Goal: Transaction & Acquisition: Purchase product/service

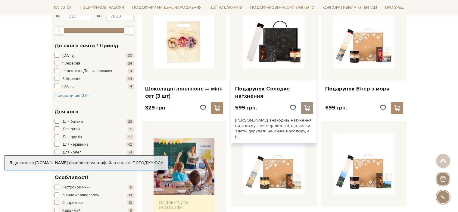
click at [307, 108] on span at bounding box center [307, 107] width 8 height 5
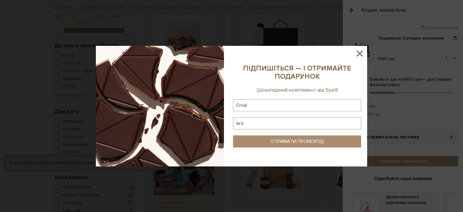
click at [362, 53] on icon at bounding box center [359, 53] width 10 height 10
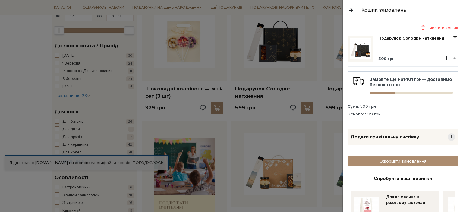
click at [451, 58] on button "+" at bounding box center [454, 58] width 7 height 9
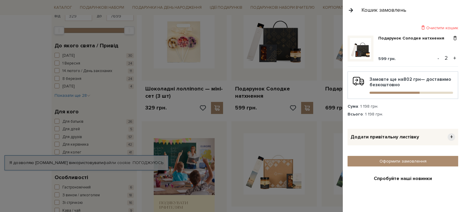
click at [451, 58] on button "+" at bounding box center [454, 58] width 7 height 9
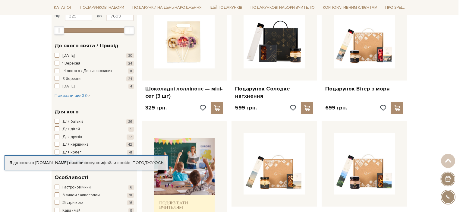
click at [211, 60] on div at bounding box center [231, 106] width 463 height 212
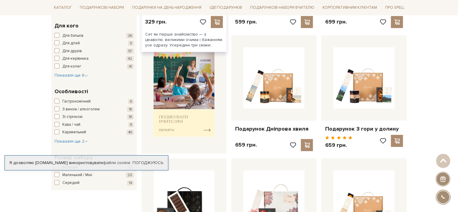
scroll to position [211, 0]
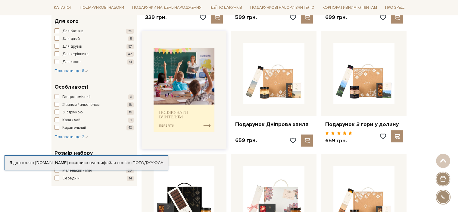
click at [207, 126] on img at bounding box center [184, 90] width 61 height 85
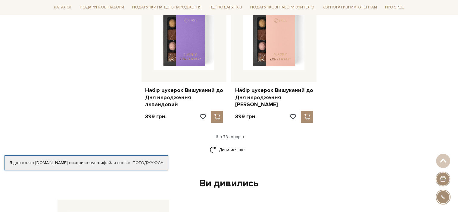
scroll to position [783, 0]
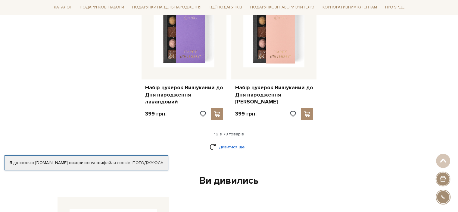
click at [228, 142] on link "Дивитися ще" at bounding box center [229, 147] width 39 height 11
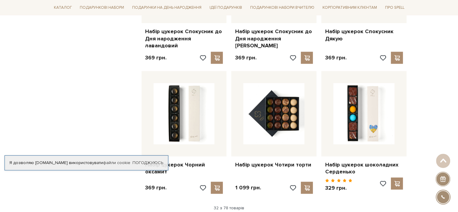
scroll to position [1446, 0]
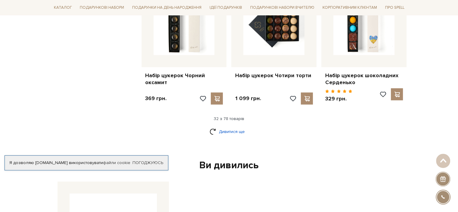
click at [224, 126] on link "Дивитися ще" at bounding box center [229, 131] width 39 height 11
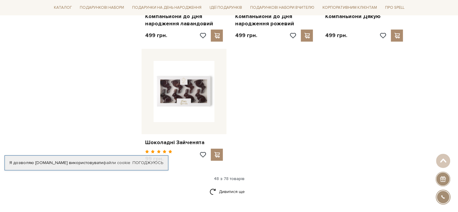
scroll to position [2169, 0]
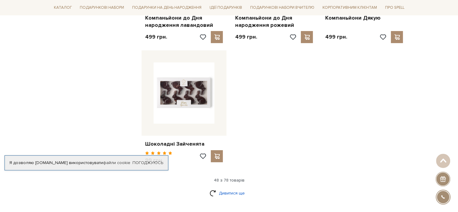
click at [240, 188] on link "Дивитися ще" at bounding box center [229, 193] width 39 height 11
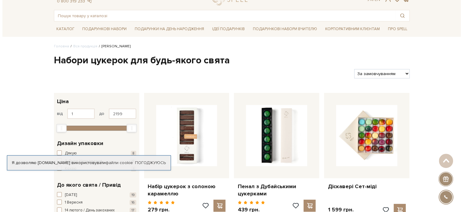
scroll to position [0, 0]
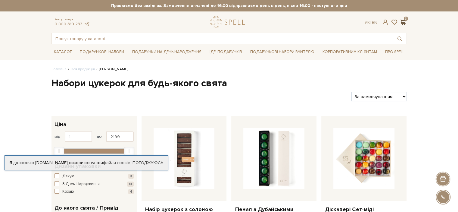
click at [402, 20] on span at bounding box center [403, 22] width 7 height 6
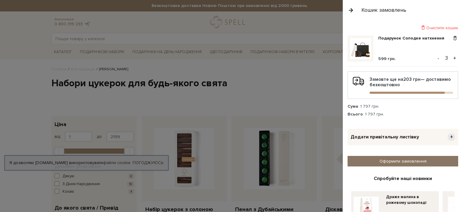
click at [397, 160] on link "Оформити замовлення" at bounding box center [402, 161] width 111 height 11
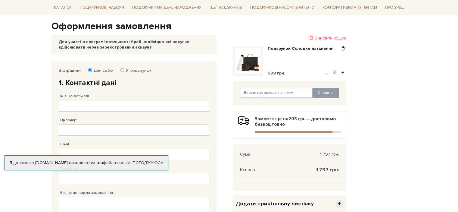
scroll to position [60, 0]
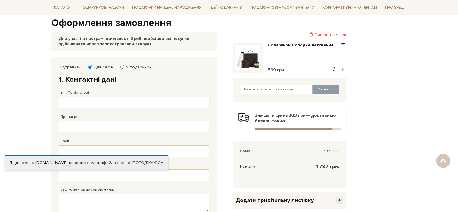
click at [146, 103] on input "Ім'я По-батькові" at bounding box center [134, 102] width 151 height 11
type input "Інна"
type input "Коротка"
type input "[PHONE_NUMBER]"
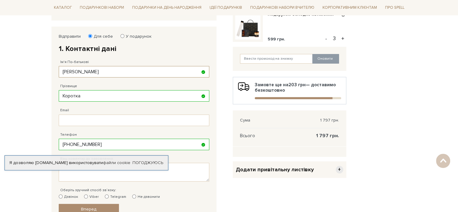
scroll to position [121, 0]
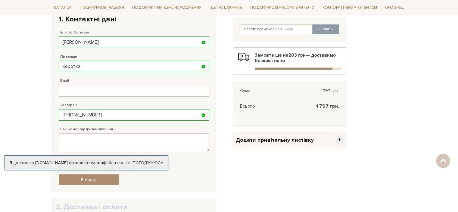
click at [120, 85] on input "Email" at bounding box center [134, 90] width 151 height 11
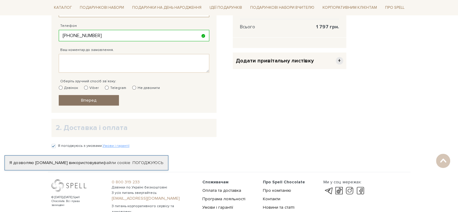
scroll to position [211, 0]
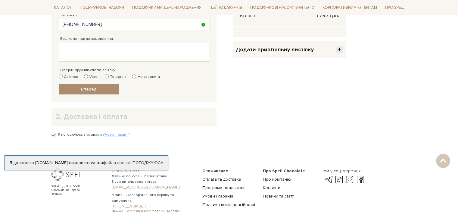
type input "korotkayainna28@gmail.com"
click at [60, 76] on input "Дзвінок" at bounding box center [61, 76] width 4 height 4
radio input "true"
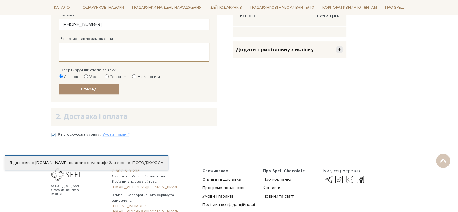
click at [74, 44] on textarea "Ваш коментар до замовлення." at bounding box center [134, 52] width 151 height 19
click at [54, 134] on input "Я погоджуюсь з умовами: Умови і гарантії" at bounding box center [54, 135] width 4 height 4
checkbox input "true"
click at [82, 84] on link "Вперед" at bounding box center [89, 89] width 60 height 11
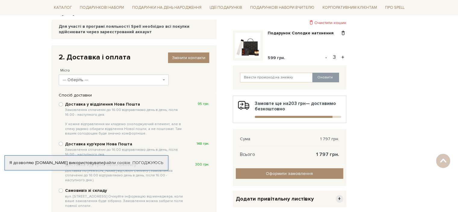
scroll to position [57, 0]
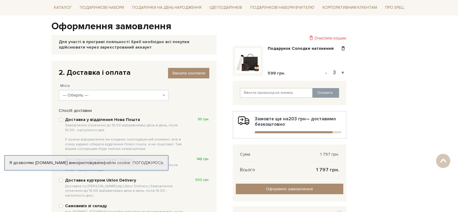
click at [85, 97] on span "--- Оберіть ---" at bounding box center [112, 95] width 99 height 6
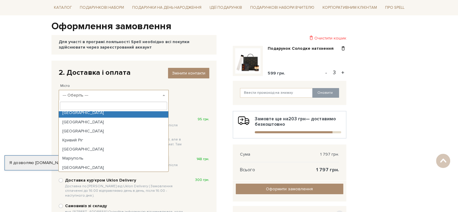
scroll to position [0, 0]
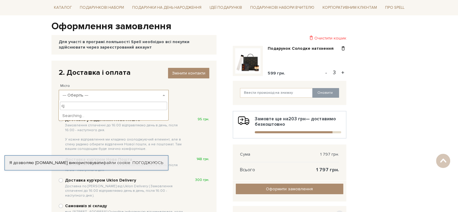
type input "c"
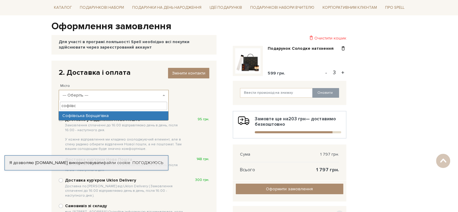
type input "софіївс"
select select "Софіївська Борщагівка"
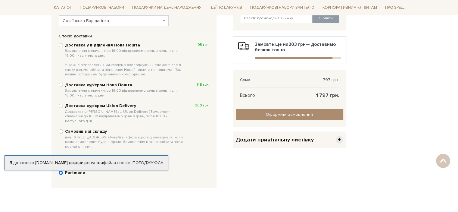
scroll to position [147, 0]
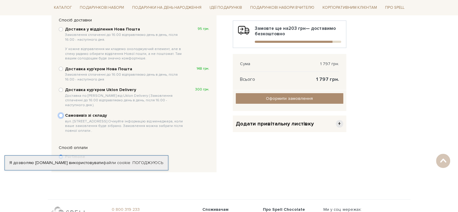
click at [62, 113] on input "Самовивіз зі складу вул. Велика Кільцева, 4-А. Очікуйте інформацію від менеджер…" at bounding box center [61, 115] width 4 height 4
radio input "true"
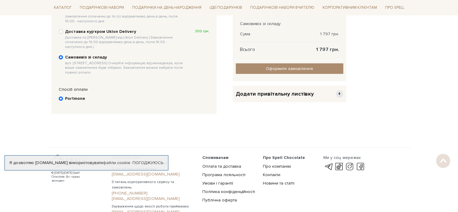
scroll to position [208, 0]
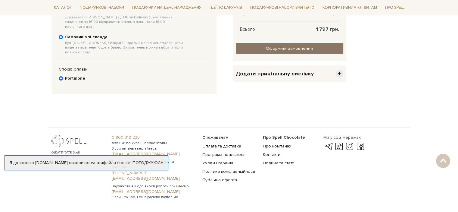
click at [277, 48] on input "Оформити замовлення" at bounding box center [290, 48] width 108 height 11
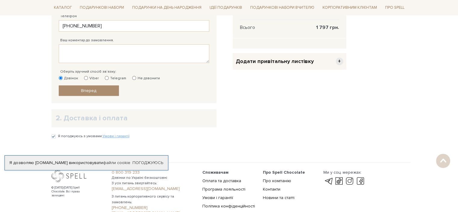
scroll to position [262, 0]
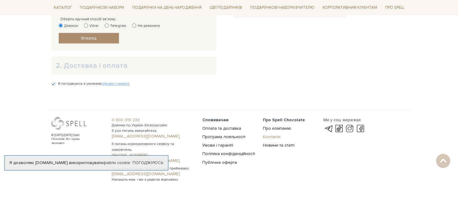
click at [274, 134] on link "Контакти" at bounding box center [271, 136] width 17 height 5
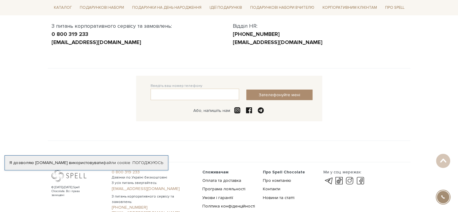
scroll to position [121, 0]
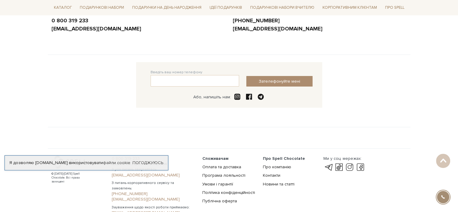
click at [235, 97] on span at bounding box center [237, 96] width 8 height 7
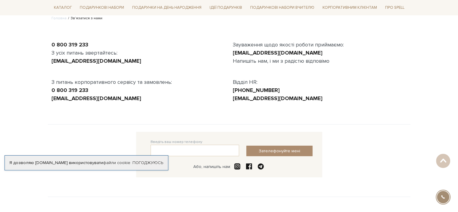
scroll to position [0, 0]
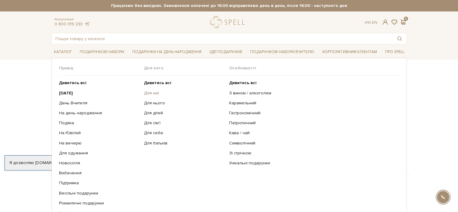
click at [146, 93] on link "Для неї" at bounding box center [184, 92] width 81 height 5
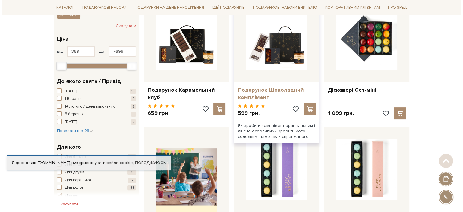
scroll to position [121, 0]
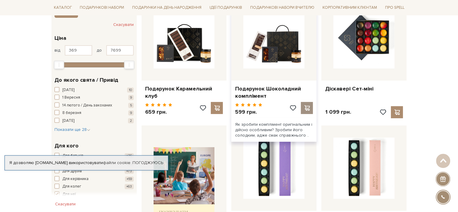
click at [307, 102] on div at bounding box center [307, 108] width 12 height 12
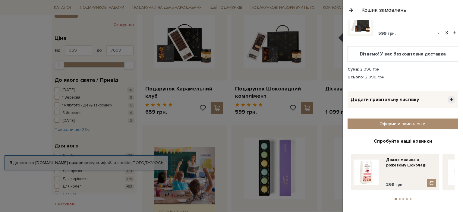
scroll to position [61, 0]
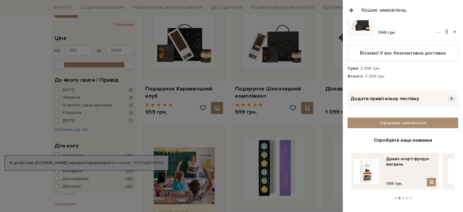
drag, startPoint x: 435, startPoint y: 169, endPoint x: 334, endPoint y: 181, distance: 101.6
drag, startPoint x: 393, startPoint y: 172, endPoint x: 463, endPoint y: 160, distance: 70.7
click at [458, 160] on div "Очистити кошик Подарунок Шоколадний комплімент 599 грн. - 1 + Подарунок Солодке…" at bounding box center [403, 116] width 120 height 192
drag, startPoint x: 443, startPoint y: 163, endPoint x: 343, endPoint y: 181, distance: 101.3
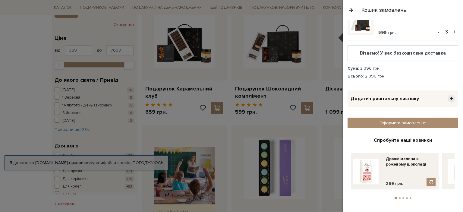
click at [343, 181] on div "Очистити кошик Подарунок Шоколадний комплімент 599 грн. - 1 + Подарунок Солодке…" at bounding box center [403, 116] width 120 height 192
drag, startPoint x: 401, startPoint y: 170, endPoint x: 302, endPoint y: 177, distance: 99.7
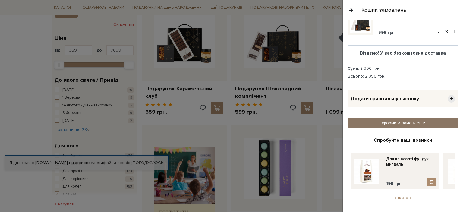
click at [409, 122] on link "Оформити замовлення" at bounding box center [402, 123] width 111 height 11
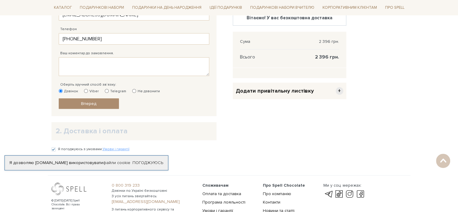
scroll to position [211, 0]
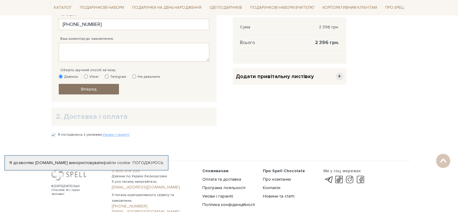
click at [98, 89] on link "Вперед" at bounding box center [89, 89] width 60 height 11
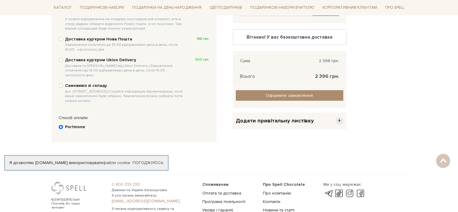
scroll to position [177, 0]
click at [108, 62] on b "Доставка курʼєром Uklon Delivery Доставка по Києву від Uklon Delivery ( Замовле…" at bounding box center [125, 67] width 120 height 20
click at [63, 62] on input "Доставка курʼєром Uklon Delivery Доставка по Києву від Uklon Delivery ( Замовле…" at bounding box center [61, 60] width 4 height 4
radio input "true"
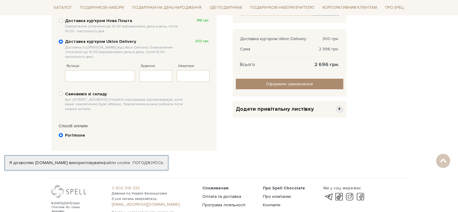
click at [99, 97] on span "вул. [STREET_ADDRESS] Очікуйте інформацію від менеджера, коли ваше замовлення б…" at bounding box center [125, 104] width 120 height 14
click at [63, 92] on input "Самовивіз зі складу вул. [STREET_ADDRESS] Очікуйте інформацію від менеджера, ко…" at bounding box center [61, 94] width 4 height 4
radio input "true"
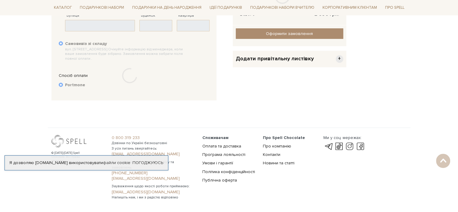
scroll to position [242, 0]
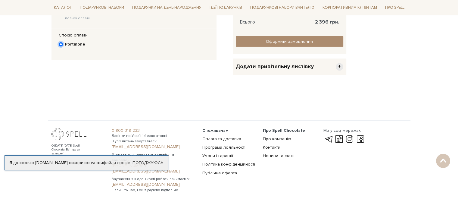
click at [61, 42] on input "Portmone" at bounding box center [61, 44] width 4 height 4
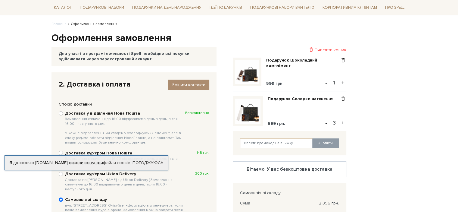
scroll to position [121, 0]
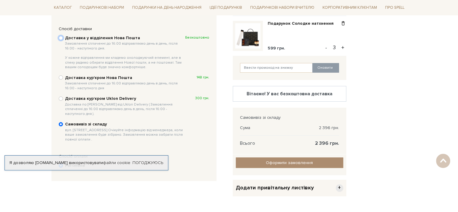
click at [62, 38] on input "Доставка у відділення Нова Пошта Замовлення сплаченні до 16:00 відправляємо ден…" at bounding box center [61, 38] width 4 height 4
radio input "true"
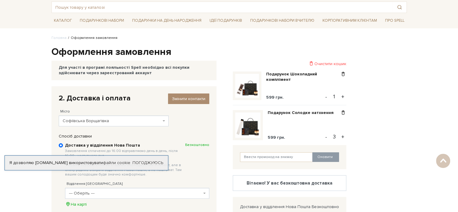
scroll to position [30, 0]
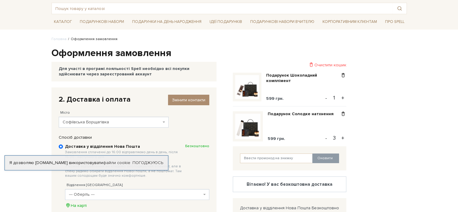
click at [326, 96] on button "-" at bounding box center [326, 97] width 6 height 9
click at [327, 136] on button "-" at bounding box center [326, 137] width 6 height 9
type input "2"
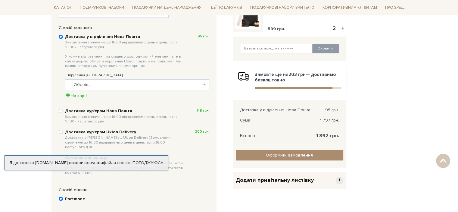
scroll to position [151, 0]
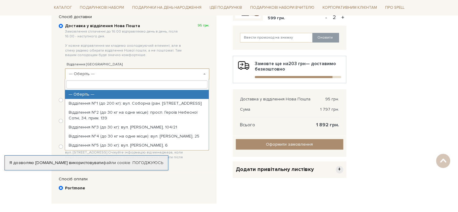
click at [130, 73] on span "--- Оберіть ---" at bounding box center [135, 74] width 133 height 6
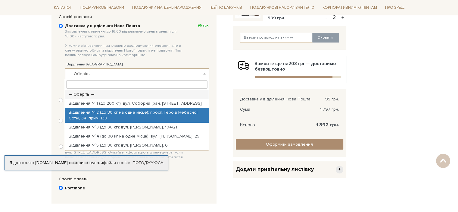
select select "Відділення №2 (до 30 кг на одне місце): просп. Героїв Небесної Сотні, 34, прим.…"
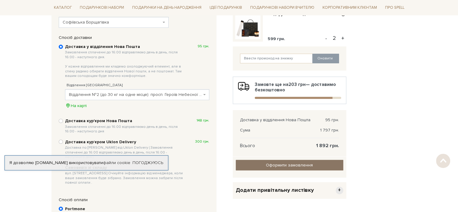
scroll to position [169, 0]
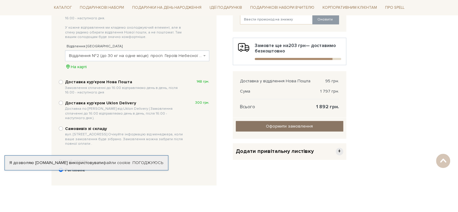
click at [263, 124] on input "Оформити замовлення" at bounding box center [290, 126] width 108 height 11
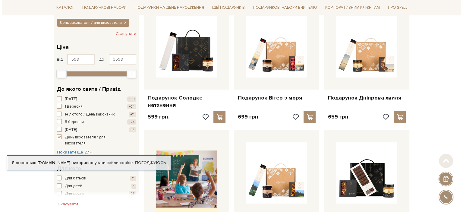
scroll to position [121, 0]
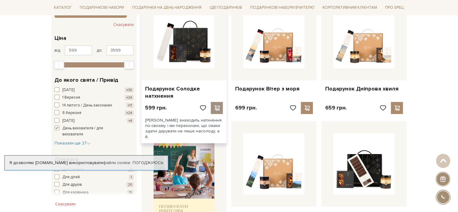
click at [217, 106] on span at bounding box center [217, 107] width 8 height 5
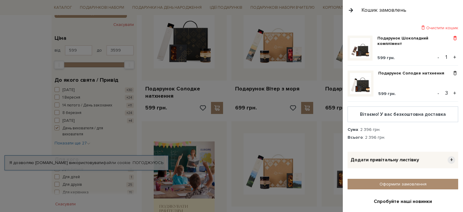
click at [452, 38] on span at bounding box center [455, 38] width 6 height 5
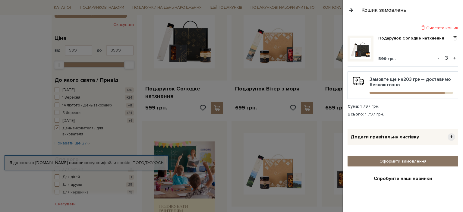
click at [403, 158] on link "Оформити замовлення" at bounding box center [402, 161] width 111 height 11
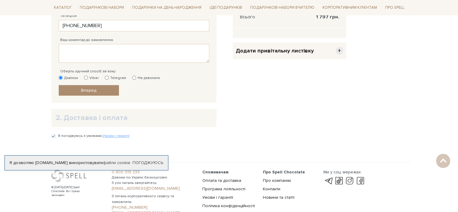
scroll to position [241, 0]
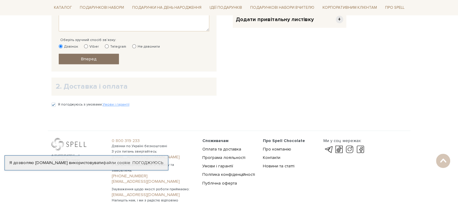
click at [78, 55] on link "Вперед" at bounding box center [89, 59] width 60 height 11
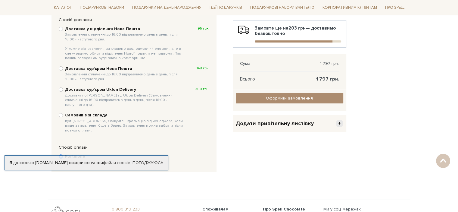
scroll to position [177, 0]
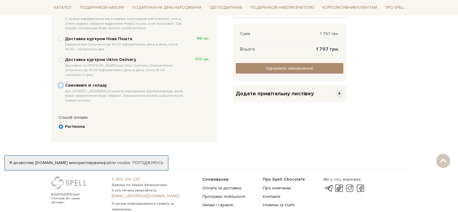
click at [59, 83] on input "Самовивіз зі складу вул. Велика Кільцева, 4-А. Очікуйте інформацію від менеджер…" at bounding box center [61, 85] width 4 height 4
radio input "true"
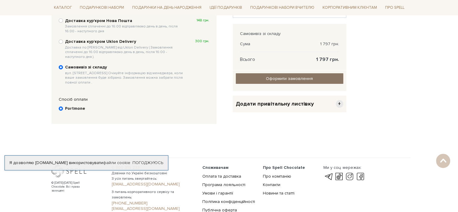
click at [295, 80] on input "Оформити замовлення" at bounding box center [290, 78] width 108 height 11
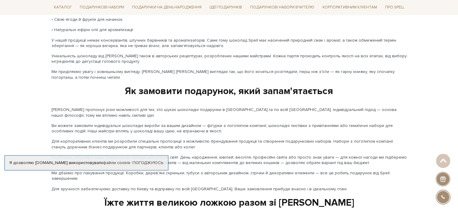
scroll to position [1021, 0]
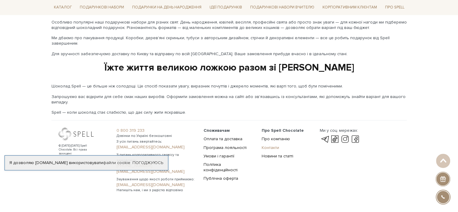
click at [271, 145] on link "Контакти" at bounding box center [270, 147] width 17 height 5
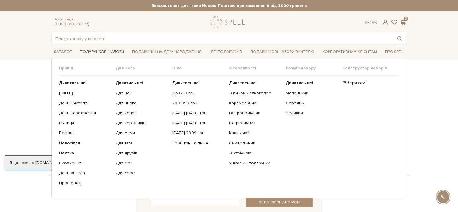
click at [90, 50] on link "Подарункові набори" at bounding box center [101, 51] width 49 height 9
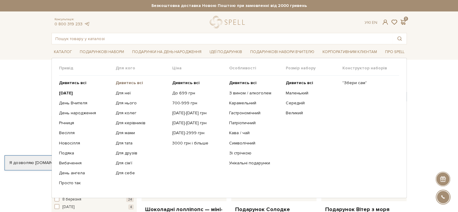
click at [128, 83] on b "Дивитись всі" at bounding box center [129, 82] width 27 height 5
click at [76, 84] on b "Дивитись всі" at bounding box center [72, 82] width 27 height 5
click at [190, 93] on link "До 699 грн" at bounding box center [198, 92] width 52 height 5
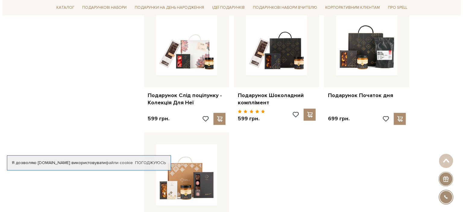
scroll to position [482, 0]
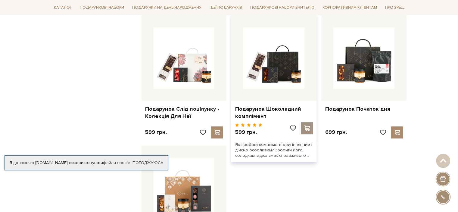
click at [309, 125] on span at bounding box center [307, 127] width 8 height 5
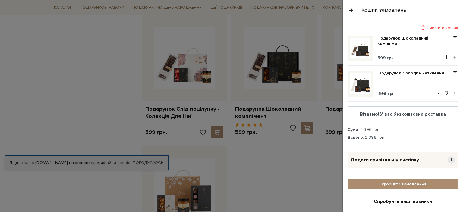
click at [89, 82] on div at bounding box center [231, 106] width 463 height 212
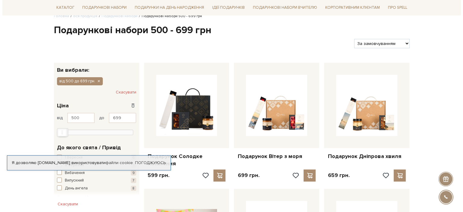
scroll to position [90, 0]
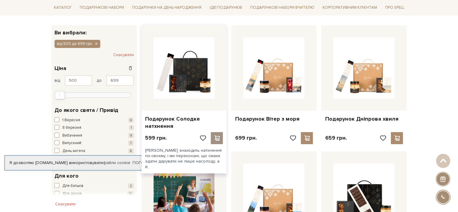
click at [216, 139] on span at bounding box center [217, 137] width 8 height 5
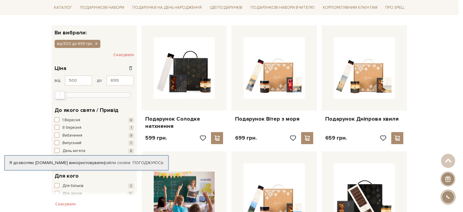
click at [135, 187] on div at bounding box center [231, 106] width 463 height 212
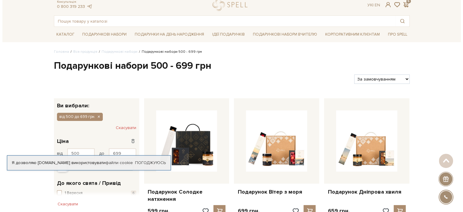
scroll to position [0, 0]
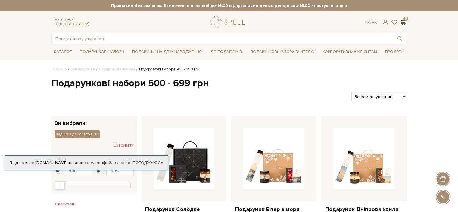
click at [406, 20] on span at bounding box center [403, 22] width 7 height 6
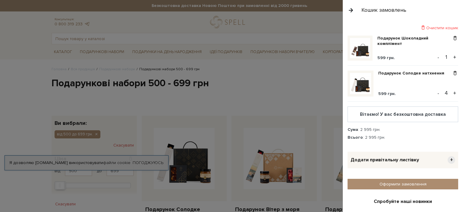
click at [451, 54] on button "+" at bounding box center [454, 57] width 7 height 9
click at [438, 94] on button "-" at bounding box center [438, 93] width 6 height 9
click at [436, 92] on button "-" at bounding box center [438, 93] width 6 height 9
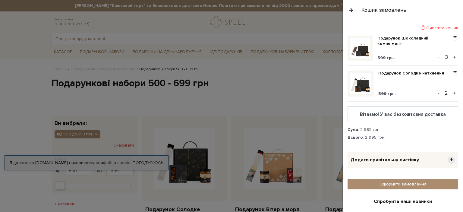
click at [436, 92] on button "-" at bounding box center [438, 93] width 6 height 9
click at [452, 71] on span at bounding box center [455, 73] width 6 height 5
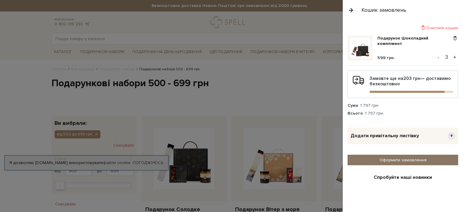
click at [405, 155] on link "Оформити замовлення" at bounding box center [402, 160] width 111 height 11
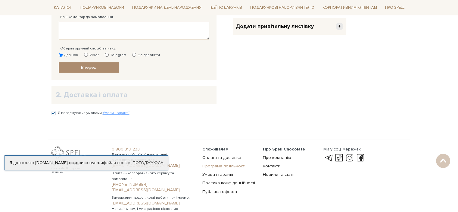
scroll to position [262, 0]
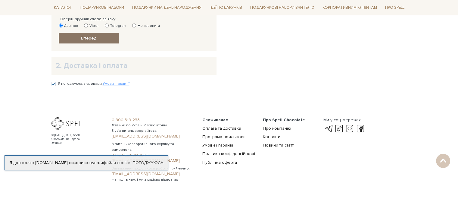
click at [71, 35] on link "Вперед" at bounding box center [89, 38] width 60 height 11
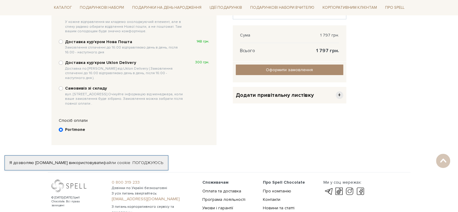
scroll to position [177, 0]
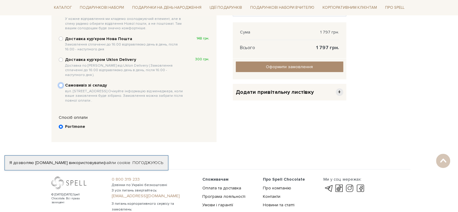
click at [61, 83] on input "Самовивіз зі складу вул. [STREET_ADDRESS] Очікуйте інформацію від менеджера, ко…" at bounding box center [61, 85] width 4 height 4
radio input "true"
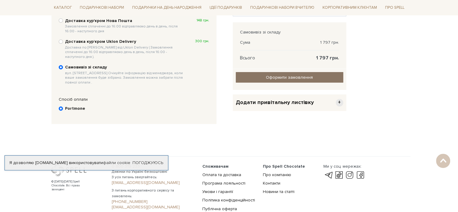
click at [295, 77] on input "Оформити замовлення" at bounding box center [290, 77] width 108 height 11
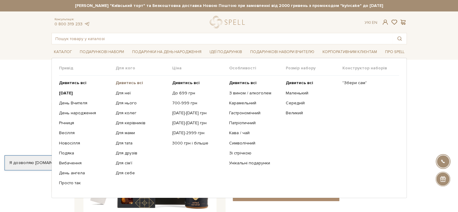
click at [128, 84] on b "Дивитись всі" at bounding box center [129, 82] width 27 height 5
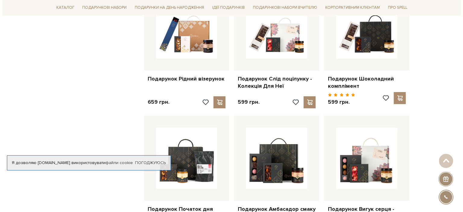
scroll to position [512, 0]
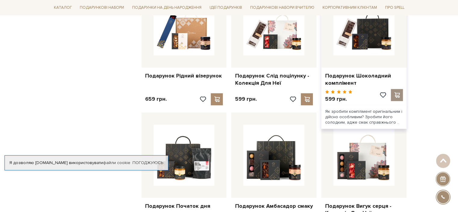
click at [397, 92] on span at bounding box center [398, 94] width 8 height 5
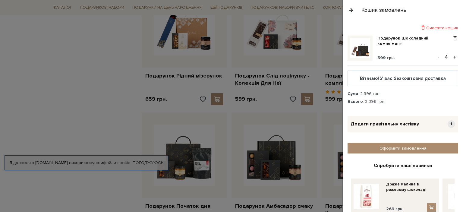
click at [436, 56] on button "-" at bounding box center [438, 57] width 6 height 9
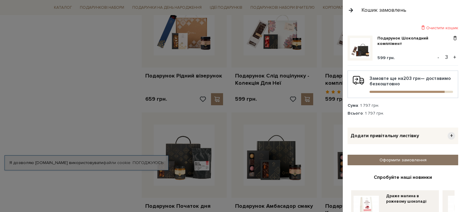
click at [388, 162] on link "Оформити замовлення" at bounding box center [402, 160] width 111 height 11
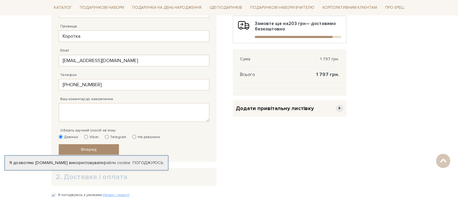
scroll to position [181, 0]
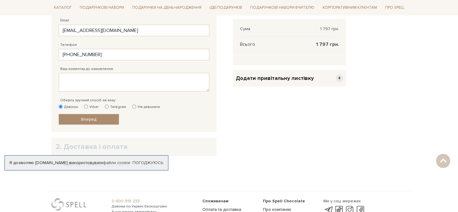
click at [88, 105] on label "Viber" at bounding box center [91, 106] width 15 height 5
click at [88, 105] on input "Viber" at bounding box center [86, 107] width 4 height 4
radio input "true"
click at [109, 105] on label "Telegram" at bounding box center [115, 106] width 21 height 5
click at [109, 105] on input "Telegram" at bounding box center [107, 107] width 4 height 4
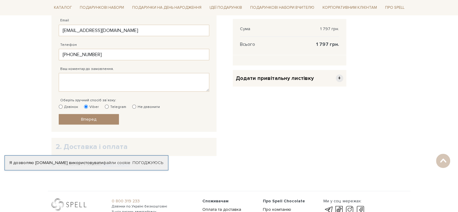
radio input "true"
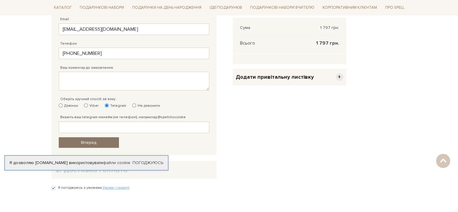
scroll to position [211, 0]
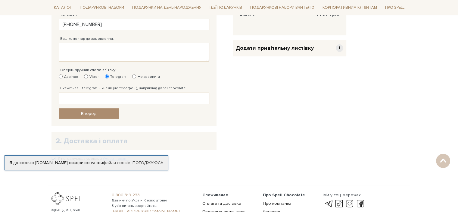
click at [83, 73] on div "Оберіть зручний спосіб зв`язку: Дзвінок Viber Telegram Не дзвонити" at bounding box center [134, 70] width 151 height 18
click at [85, 76] on input "Viber" at bounding box center [86, 76] width 4 height 4
radio input "true"
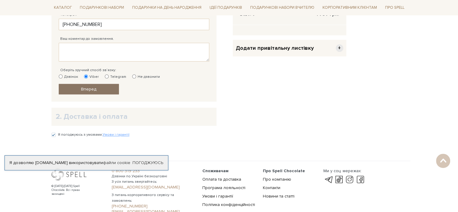
click at [88, 88] on span "Вперед" at bounding box center [88, 88] width 15 height 5
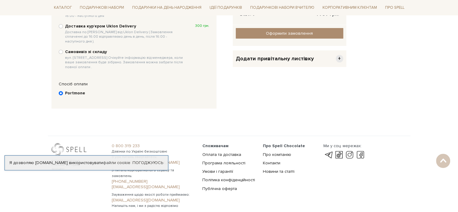
scroll to position [117, 0]
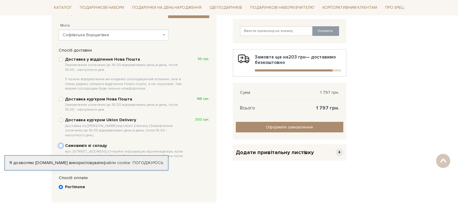
click at [61, 143] on input "Самовивіз зі складу вул. [STREET_ADDRESS] Очікуйте інформацію від менеджера, ко…" at bounding box center [61, 145] width 4 height 4
radio input "true"
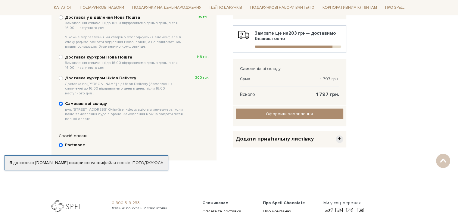
scroll to position [104, 0]
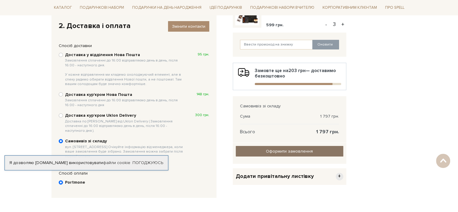
click at [281, 152] on input "Оформити замовлення" at bounding box center [290, 151] width 108 height 11
